Goal: Task Accomplishment & Management: Manage account settings

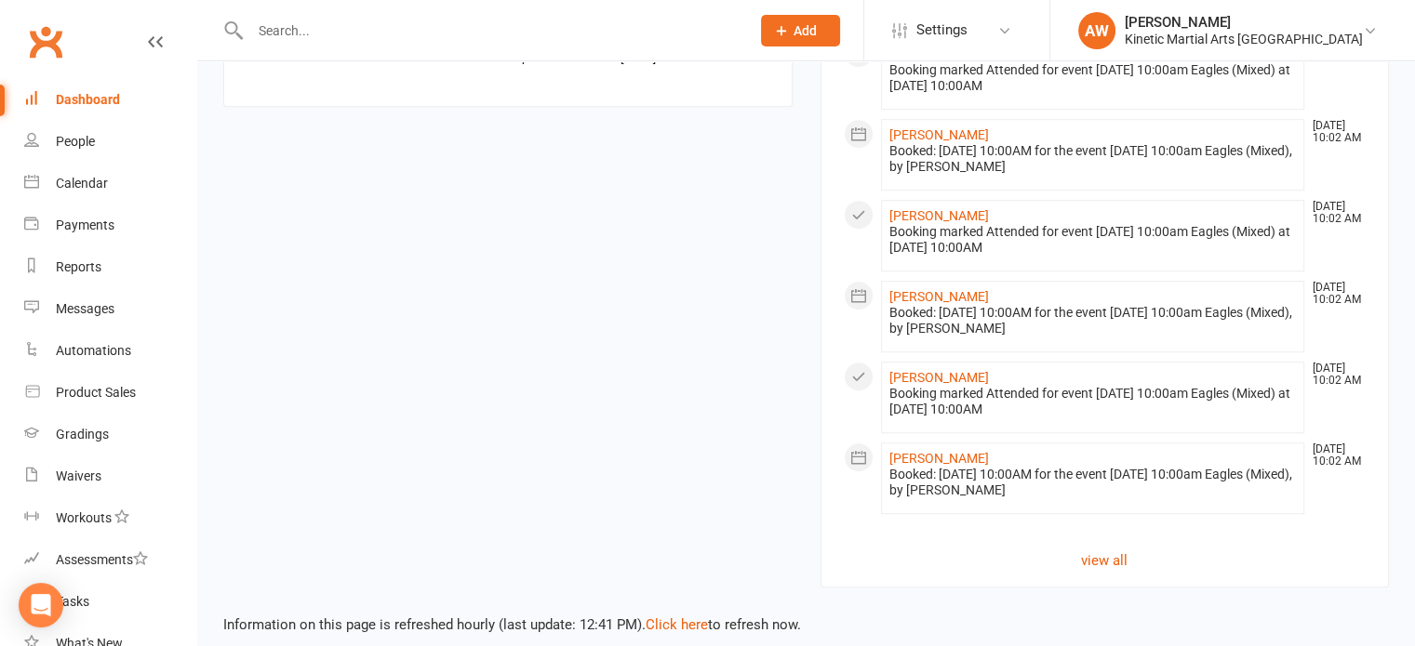
scroll to position [1318, 0]
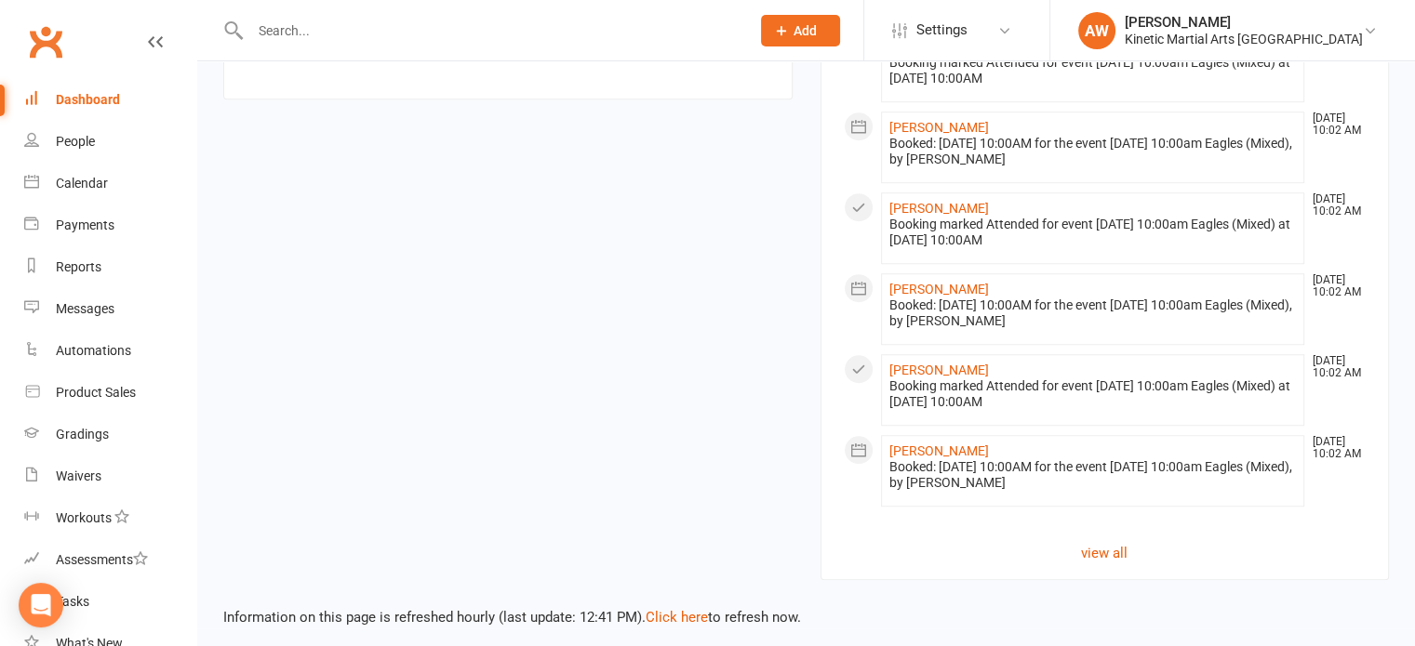
click at [88, 92] on div "Dashboard" at bounding box center [88, 99] width 64 height 15
click at [63, 135] on div "People" at bounding box center [75, 141] width 39 height 15
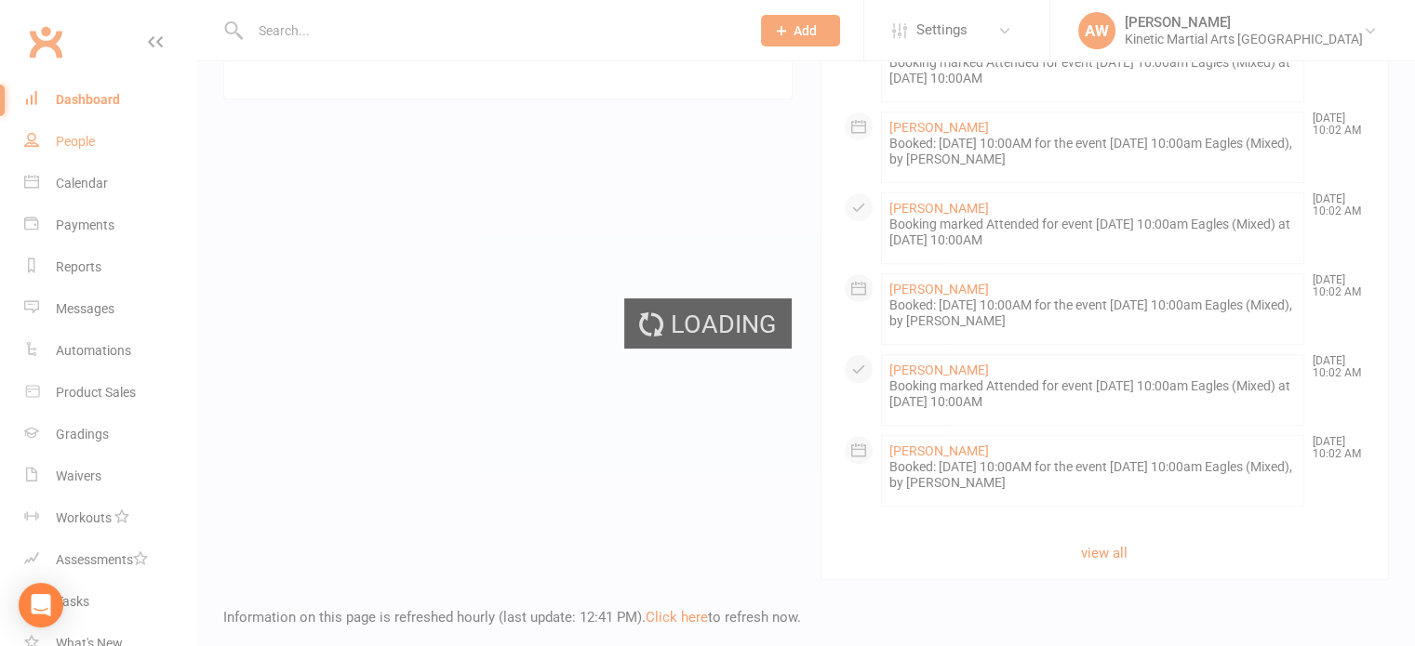
select select "100"
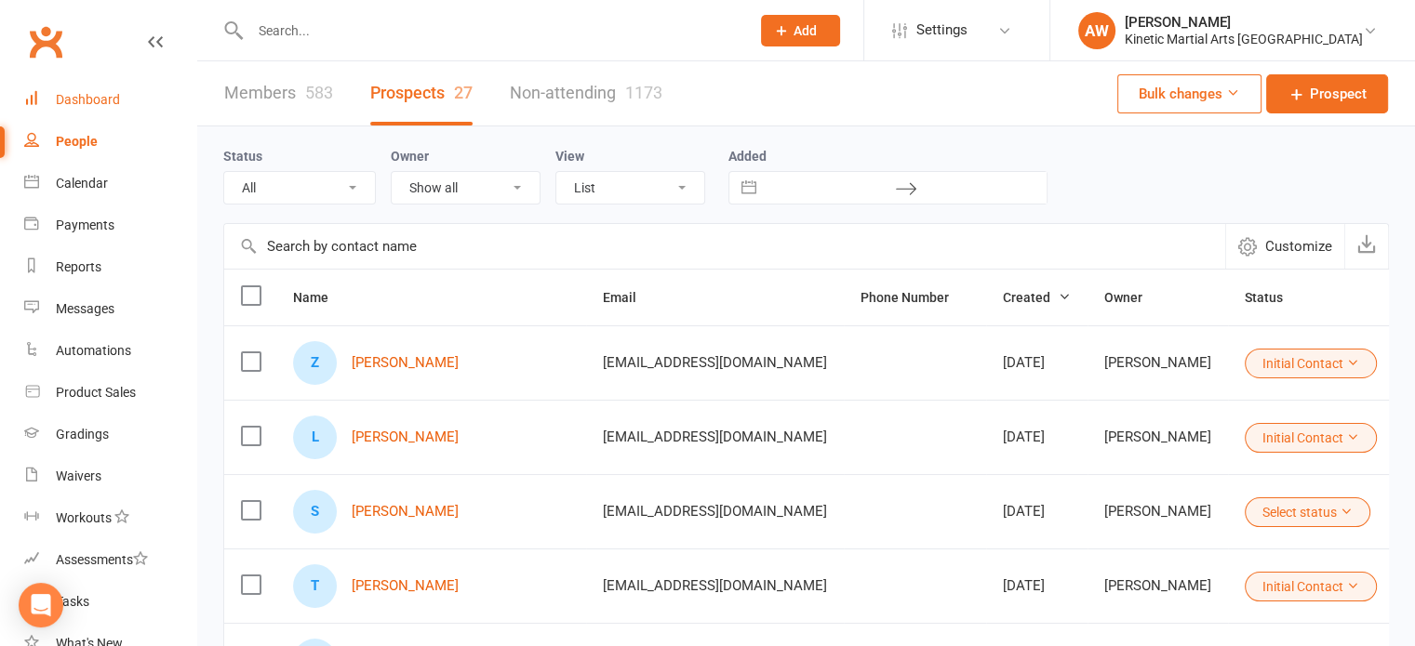
click at [82, 96] on div "Dashboard" at bounding box center [88, 99] width 64 height 15
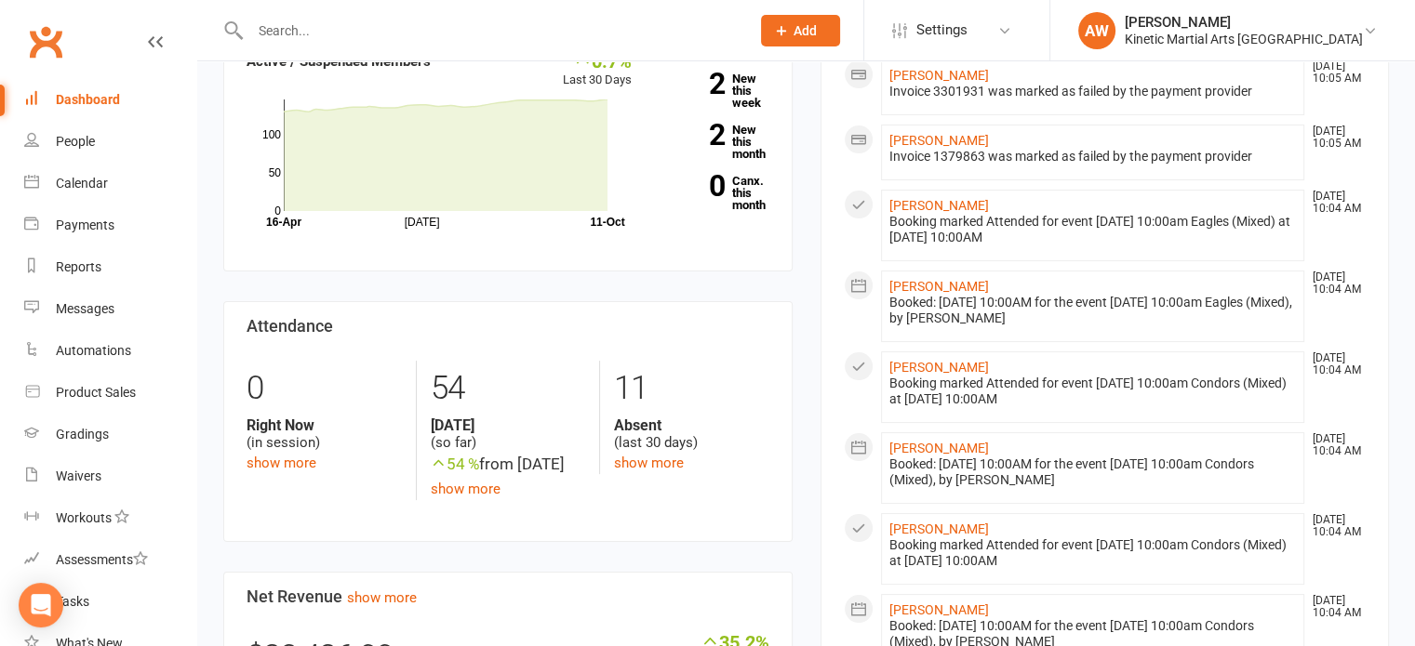
scroll to position [372, 0]
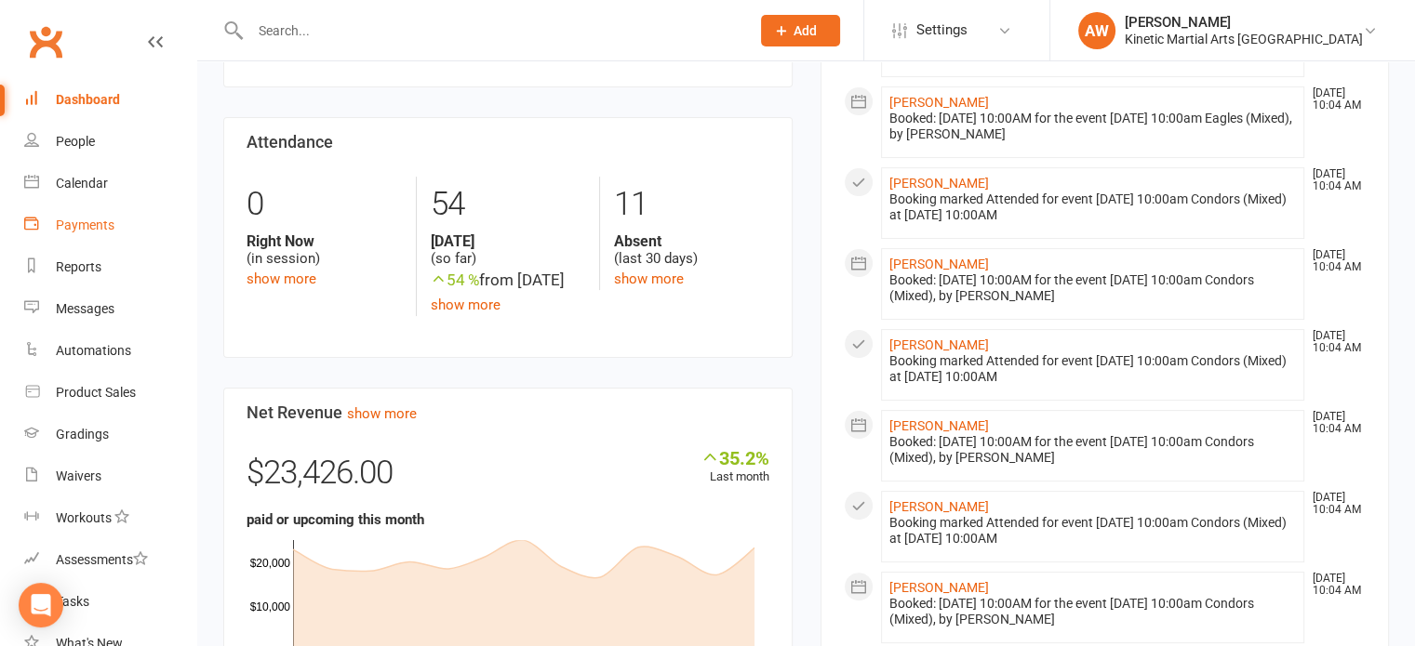
click at [74, 222] on div "Payments" at bounding box center [85, 225] width 59 height 15
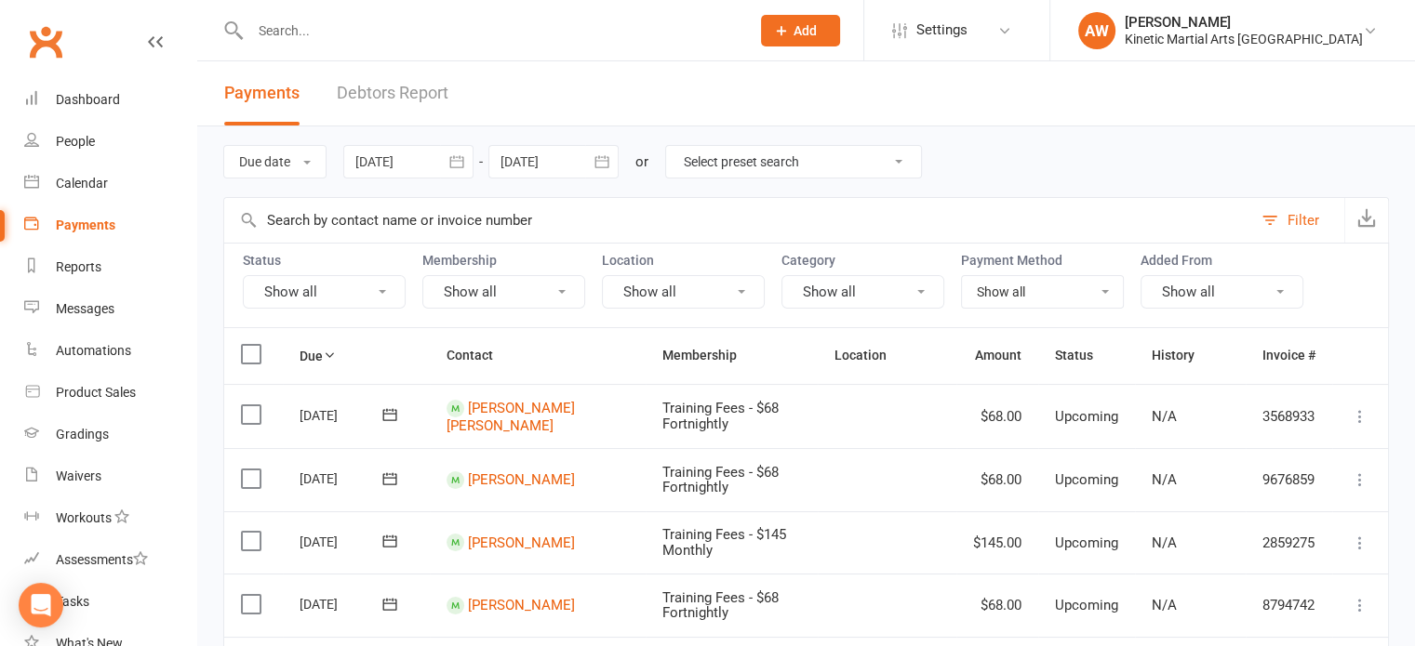
click at [461, 161] on icon "button" at bounding box center [456, 162] width 19 height 19
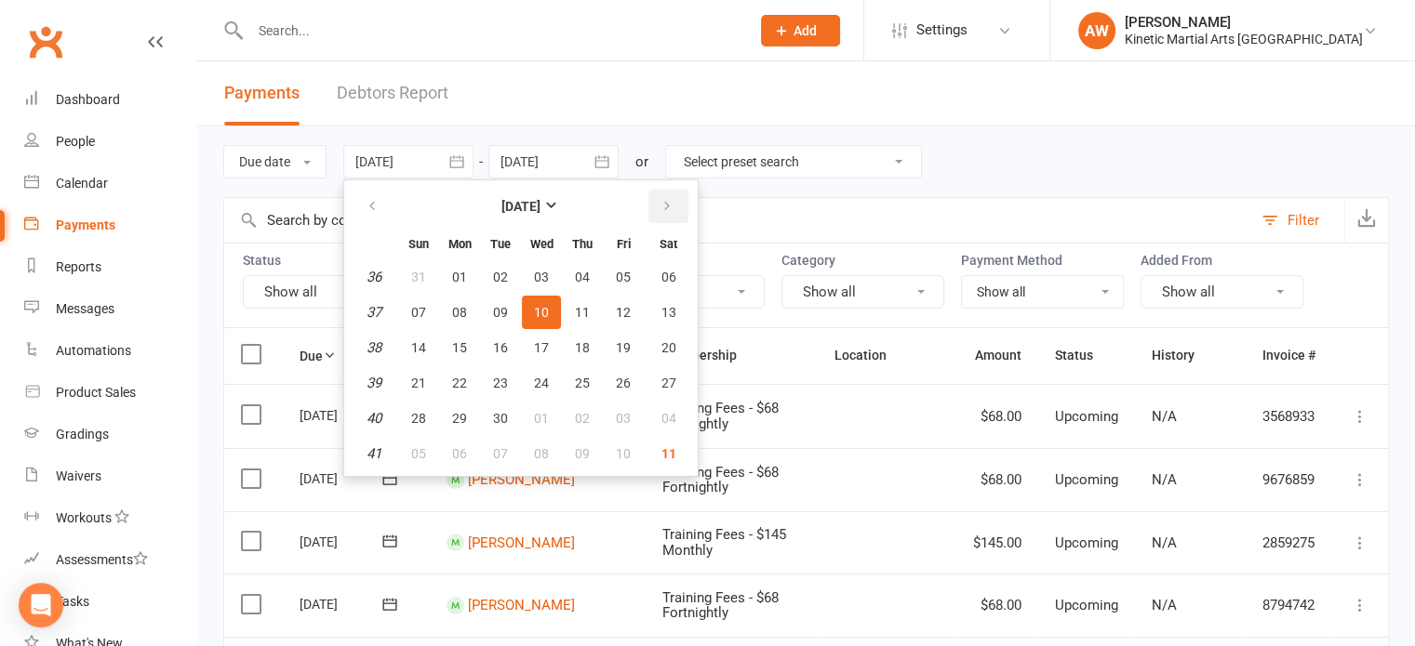
click at [666, 203] on icon "button" at bounding box center [666, 206] width 13 height 15
click at [631, 273] on button "03" at bounding box center [623, 276] width 39 height 33
type input "[DATE]"
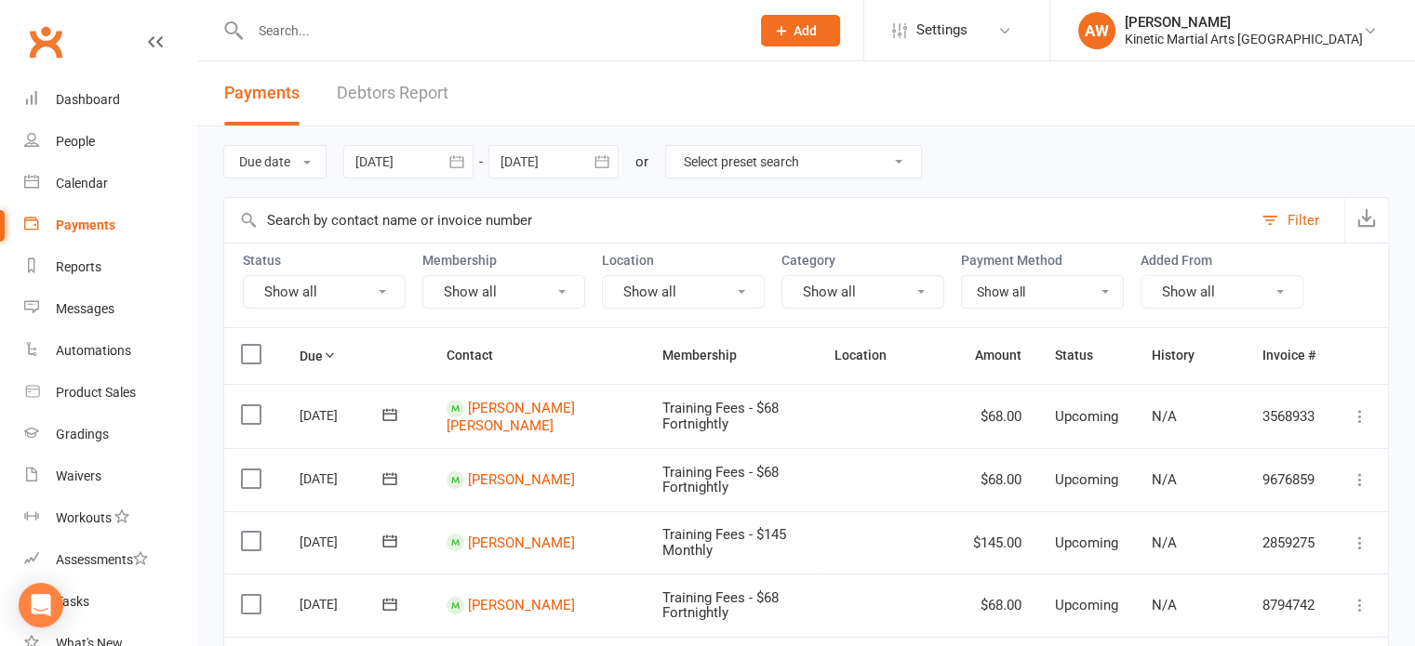
click at [619, 166] on button "button" at bounding box center [601, 161] width 33 height 33
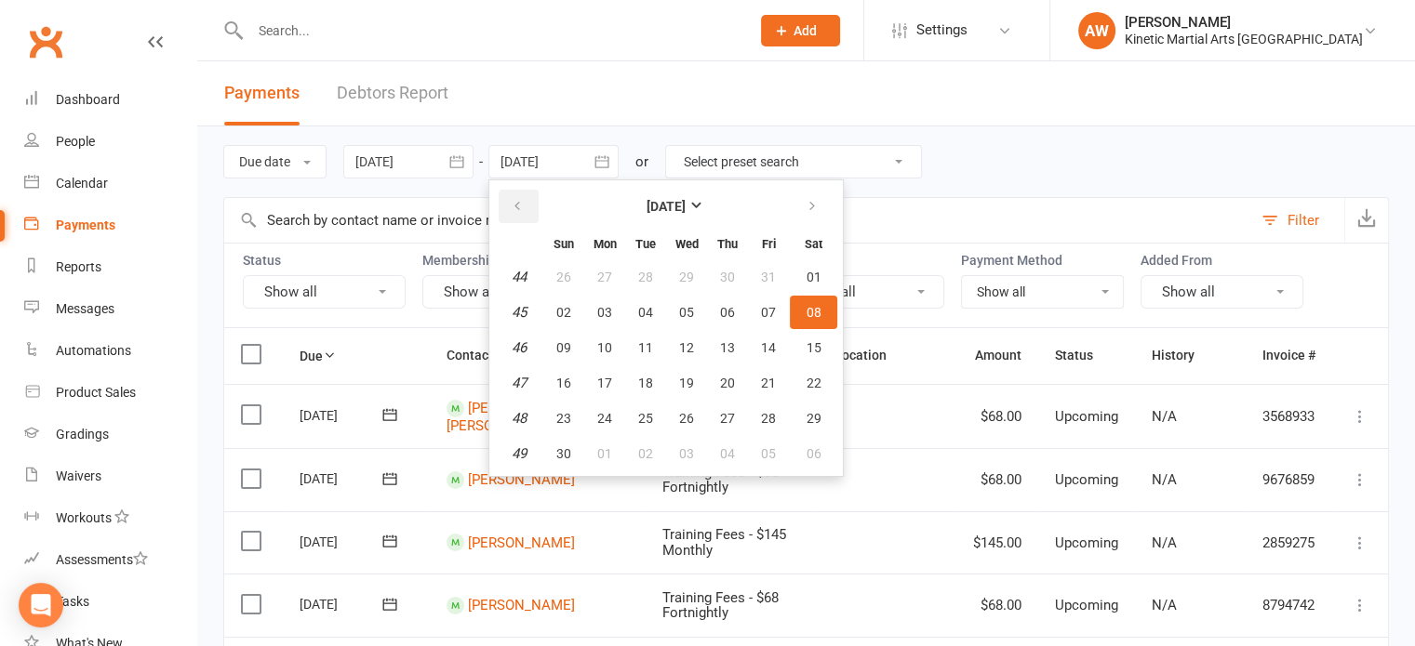
click at [515, 199] on icon "button" at bounding box center [517, 206] width 13 height 15
click at [725, 300] on button "09" at bounding box center [727, 312] width 39 height 33
type input "[DATE]"
